Goal: Task Accomplishment & Management: Complete application form

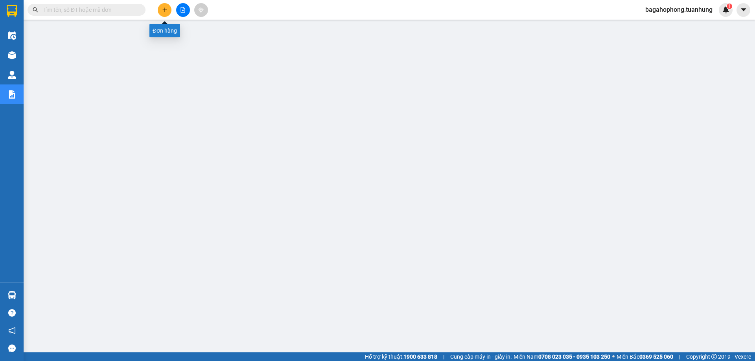
click at [164, 6] on button at bounding box center [165, 10] width 14 height 14
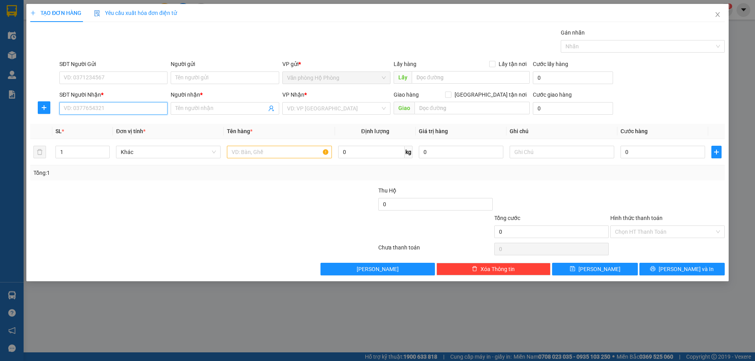
click at [112, 107] on input "SĐT Người Nhận *" at bounding box center [113, 108] width 108 height 13
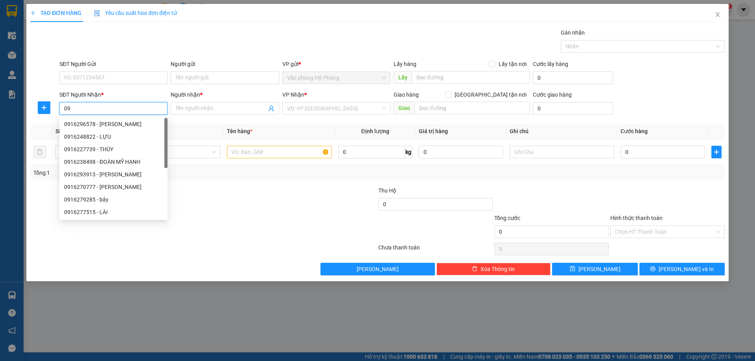
type input "0"
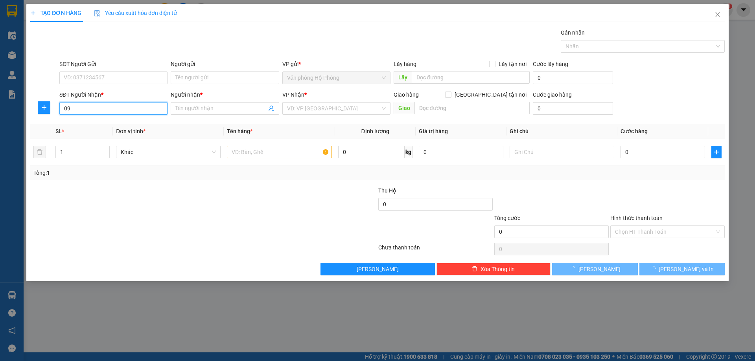
type input "0"
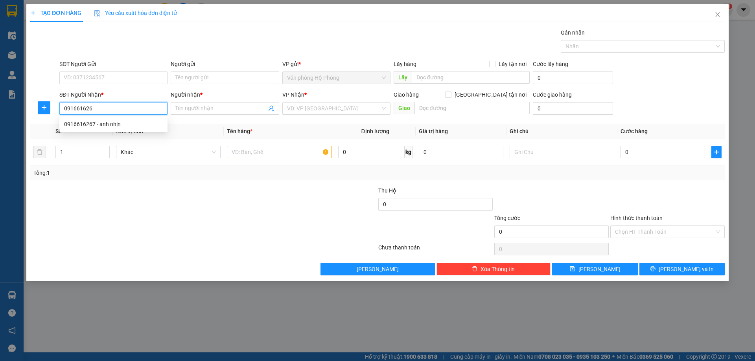
type input "0916616267"
click at [133, 118] on div "0916616267 - anh nhịn" at bounding box center [113, 124] width 108 height 13
type input "anh nhịn"
click at [352, 109] on span "Văn phòng [PERSON_NAME]" at bounding box center [336, 109] width 99 height 12
type input "0916616267"
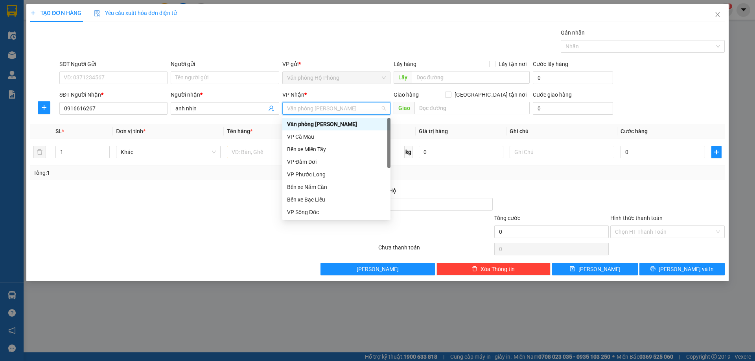
click at [349, 121] on div "Văn phòng [PERSON_NAME]" at bounding box center [336, 124] width 99 height 9
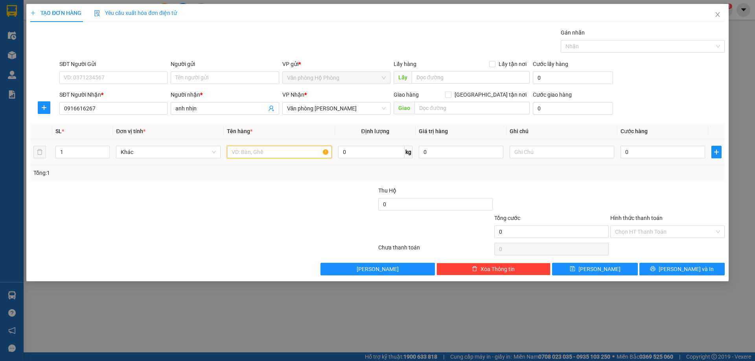
click at [230, 150] on input "text" at bounding box center [279, 152] width 105 height 13
click at [358, 108] on span "Văn phòng [PERSON_NAME]" at bounding box center [336, 109] width 99 height 12
type input "11 thùng"
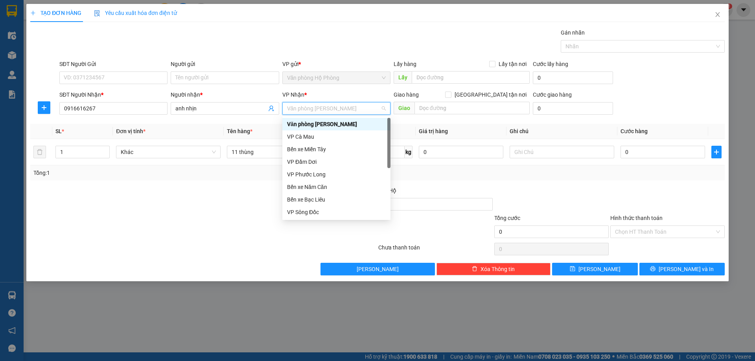
click at [358, 121] on div "Văn phòng [PERSON_NAME]" at bounding box center [336, 124] width 99 height 9
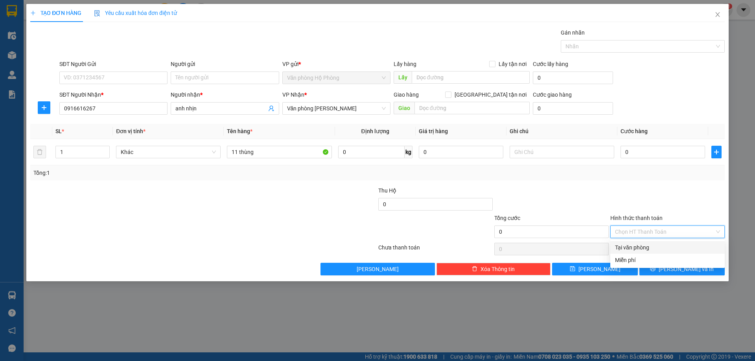
click at [677, 229] on input "Hình thức thanh toán" at bounding box center [664, 232] width 99 height 12
click at [622, 152] on input "0" at bounding box center [662, 152] width 85 height 13
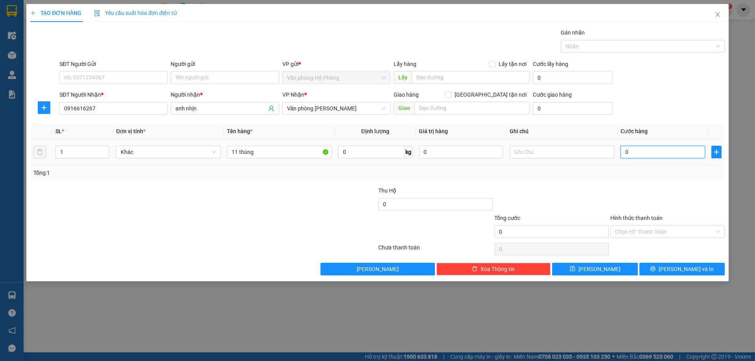
type input "8"
type input "86"
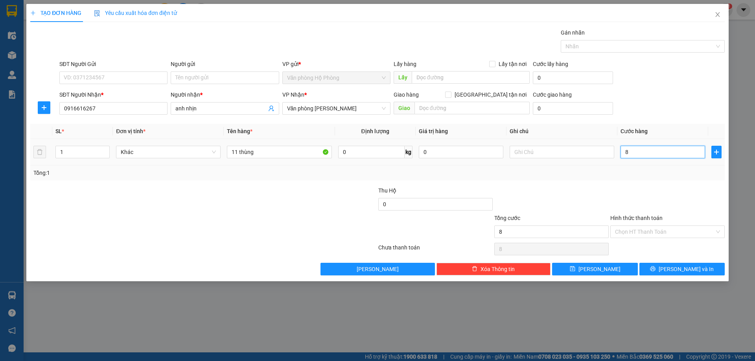
type input "86"
type input "866"
type input "86"
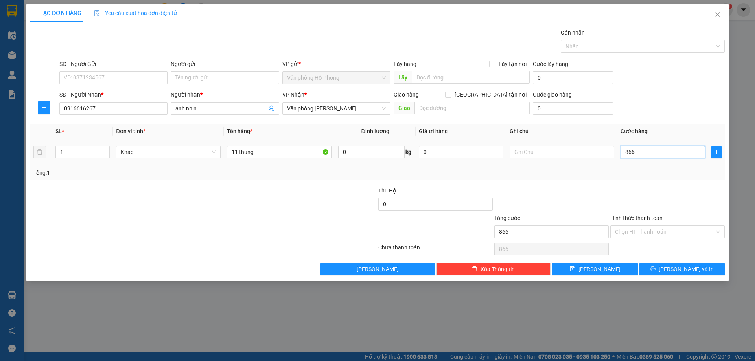
type input "86"
type input "860"
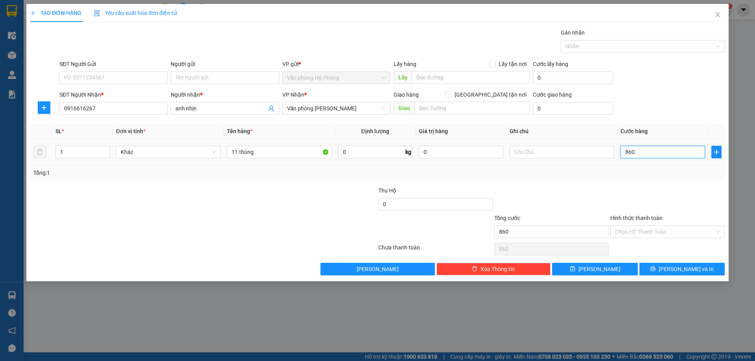
type input "8.600"
type input "86.000"
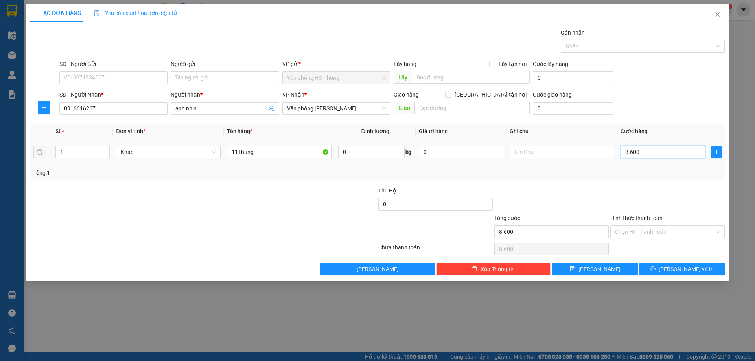
type input "86.000"
type input "860.000"
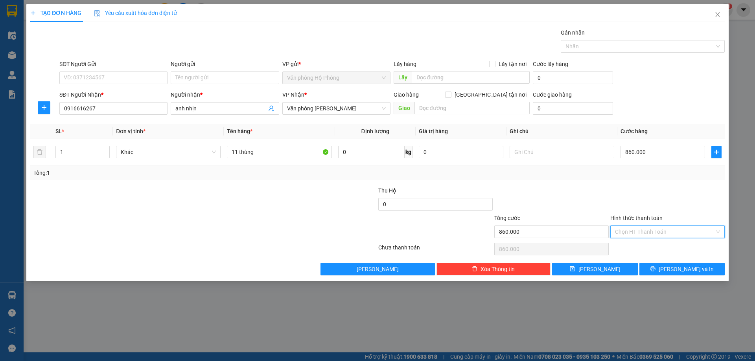
click at [677, 229] on input "Hình thức thanh toán" at bounding box center [664, 232] width 99 height 12
click at [677, 244] on div "Tại văn phòng" at bounding box center [667, 247] width 105 height 9
type input "0"
click at [682, 267] on span "[PERSON_NAME] và In" at bounding box center [685, 269] width 55 height 9
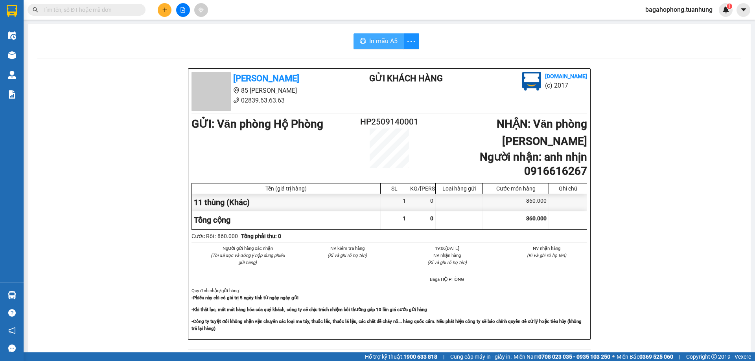
click at [375, 38] on span "In mẫu A5" at bounding box center [383, 41] width 28 height 10
